Goal: Task Accomplishment & Management: Manage account settings

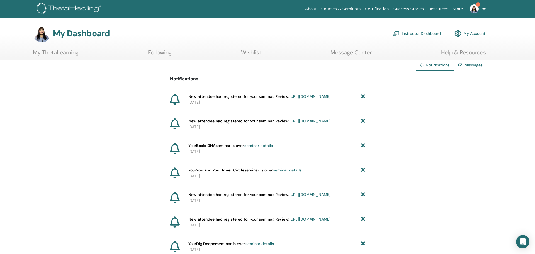
click at [289, 99] on link "https://member.thetahealing.com/instructor/seminar/372694/attendees" at bounding box center [310, 96] width 42 height 5
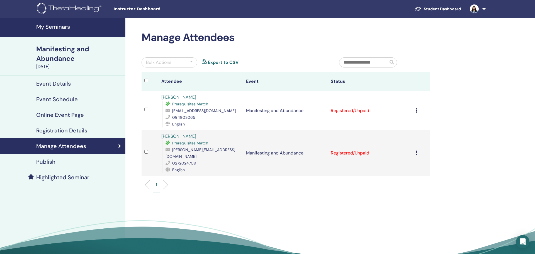
click at [417, 111] on icon at bounding box center [417, 110] width 2 height 4
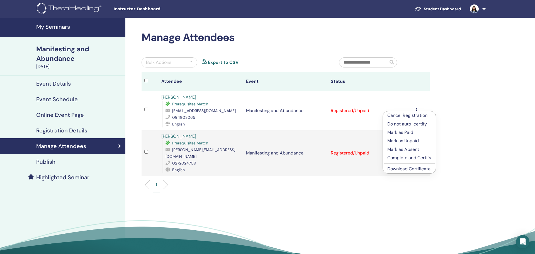
click at [418, 158] on p "Complete and Certify" at bounding box center [409, 157] width 44 height 7
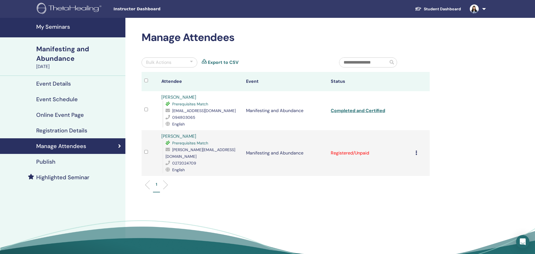
click at [417, 151] on icon at bounding box center [417, 153] width 2 height 4
click at [420, 196] on p "Complete and Certify" at bounding box center [409, 196] width 44 height 7
click at [62, 28] on h4 "My Seminars" at bounding box center [79, 26] width 86 height 7
